Goal: Information Seeking & Learning: Compare options

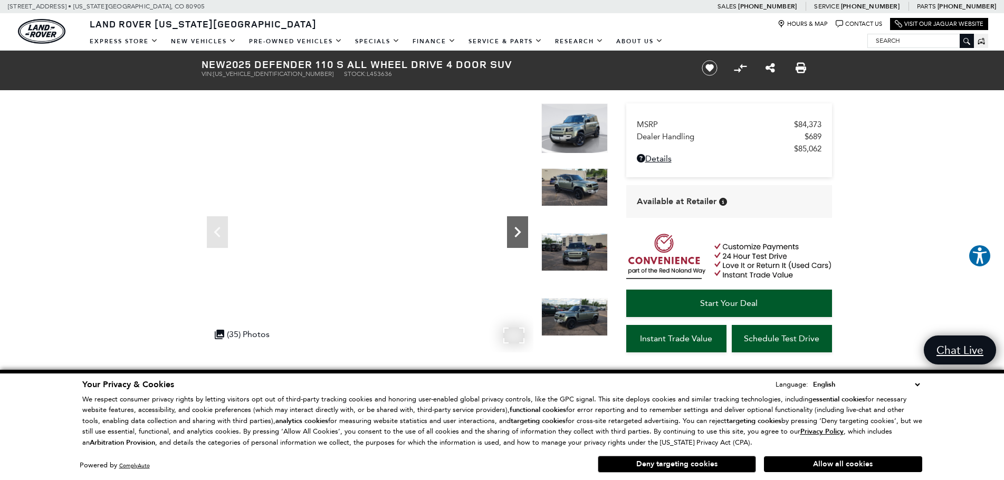
click at [519, 226] on icon "Next" at bounding box center [517, 232] width 21 height 21
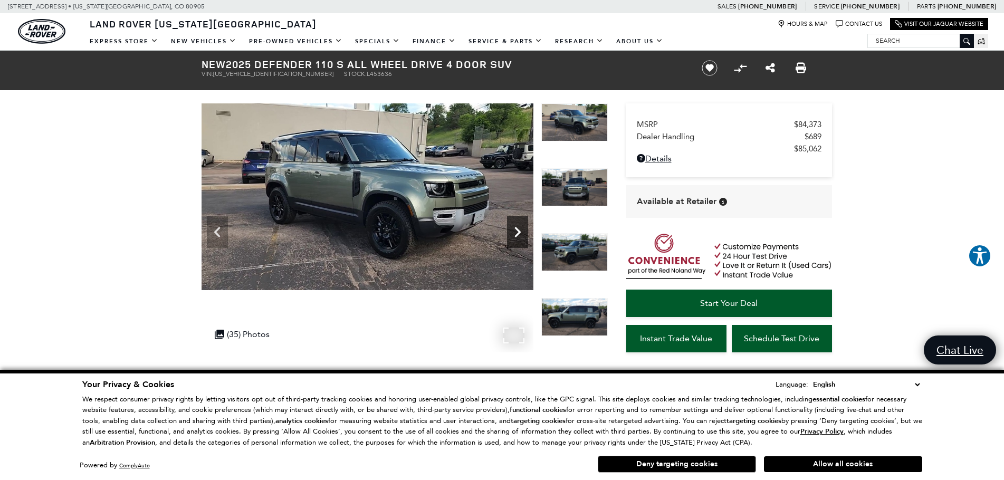
click at [519, 226] on icon "Next" at bounding box center [517, 232] width 21 height 21
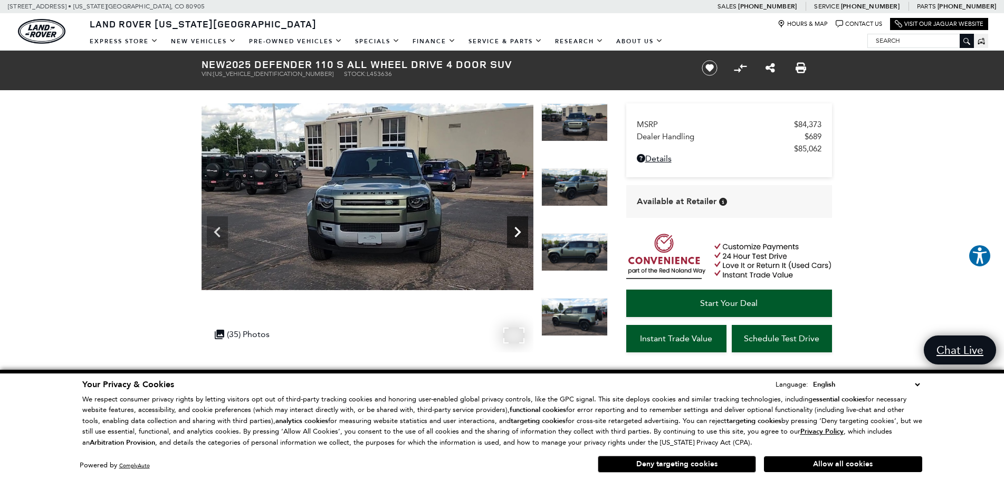
click at [519, 226] on icon "Next" at bounding box center [517, 232] width 21 height 21
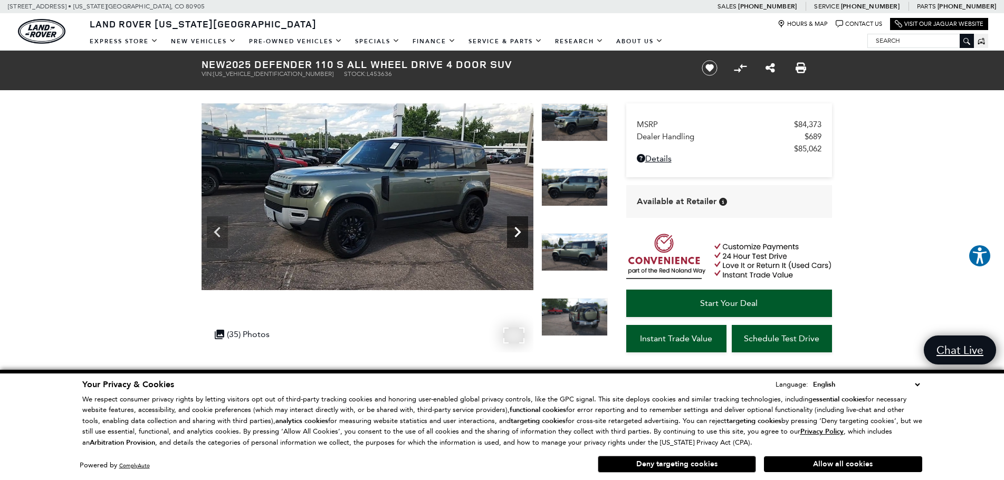
click at [519, 226] on icon "Next" at bounding box center [517, 232] width 21 height 21
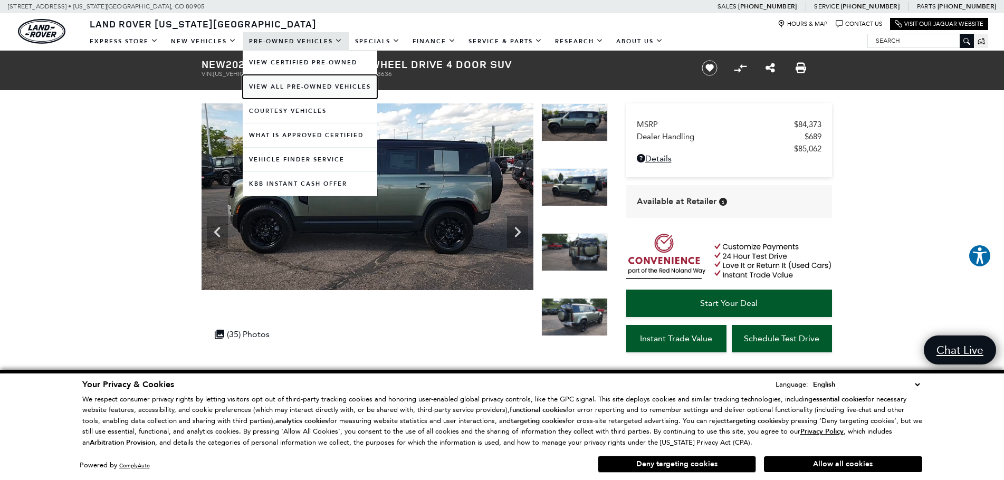
click at [289, 86] on link "View All Pre-Owned Vehicles" at bounding box center [310, 87] width 135 height 24
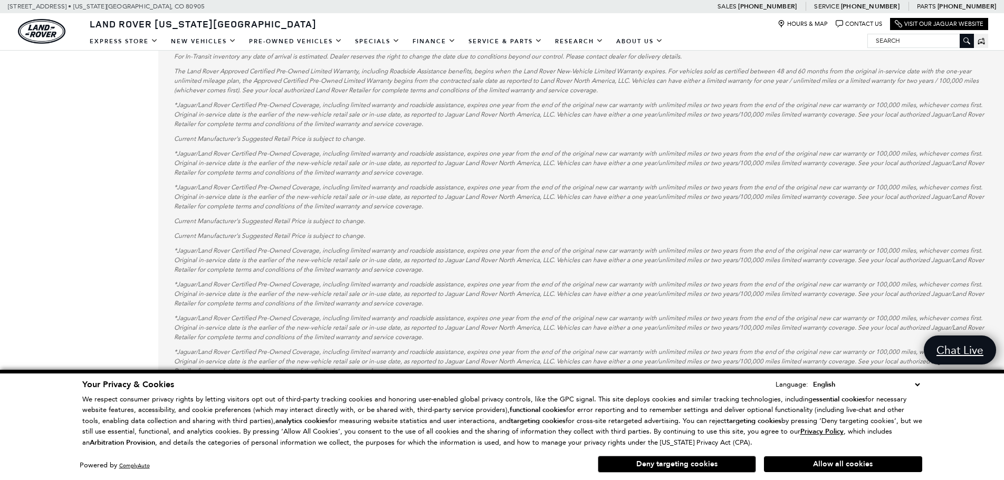
scroll to position [1424, 0]
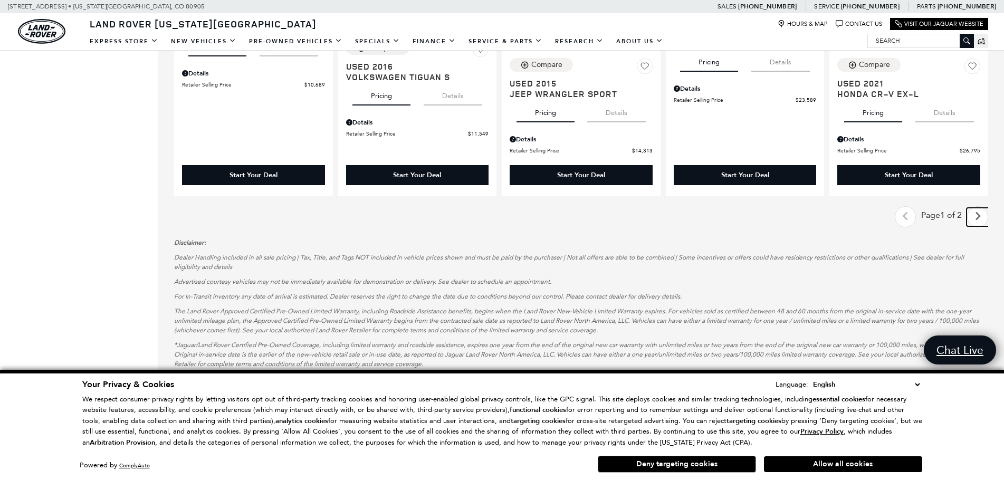
click at [976, 220] on link "Next" at bounding box center [977, 217] width 23 height 18
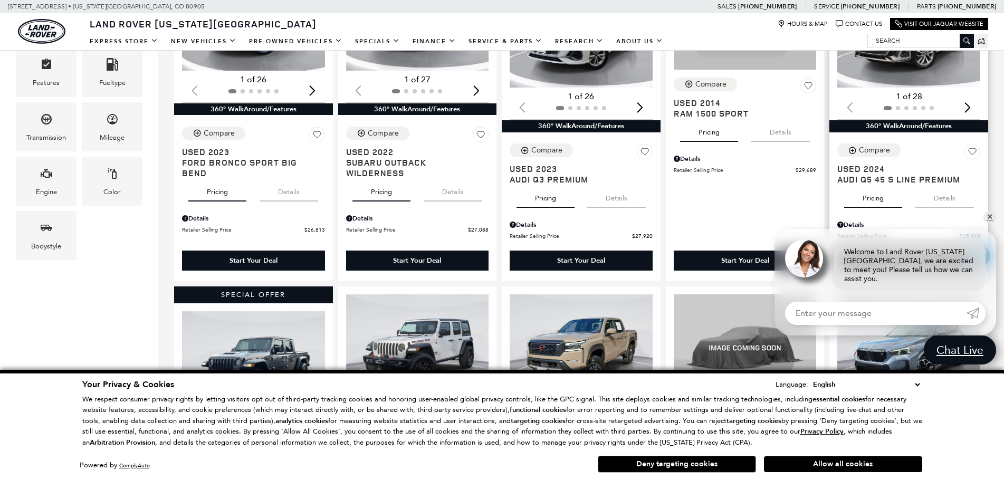
scroll to position [422, 0]
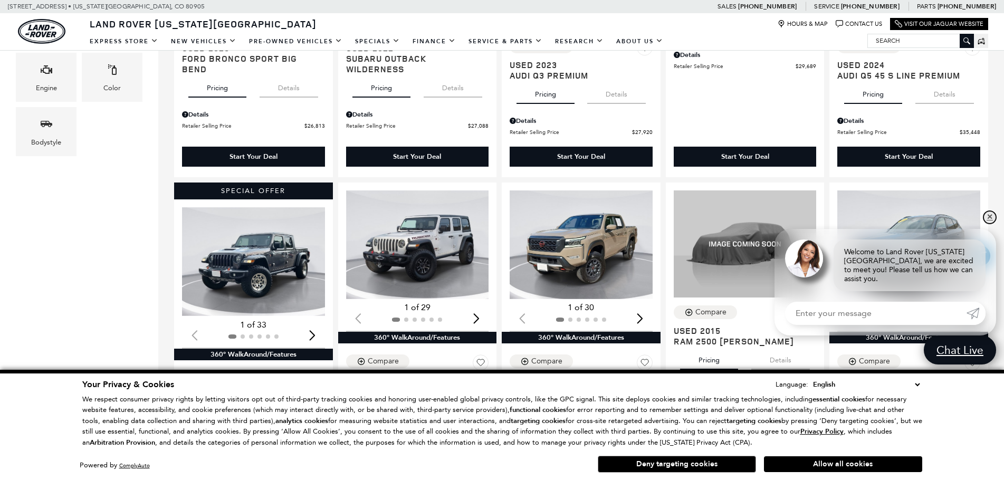
click at [988, 224] on link "✕" at bounding box center [989, 217] width 13 height 13
